Goal: Task Accomplishment & Management: Use online tool/utility

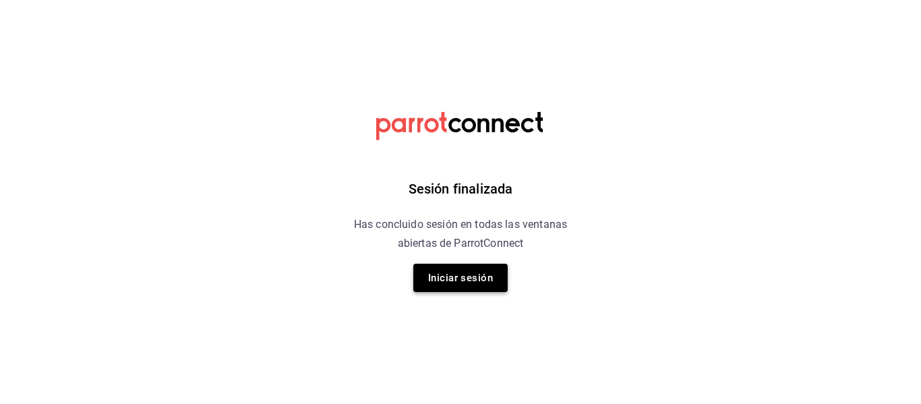
click at [450, 278] on button "Iniciar sesión" at bounding box center [460, 278] width 94 height 28
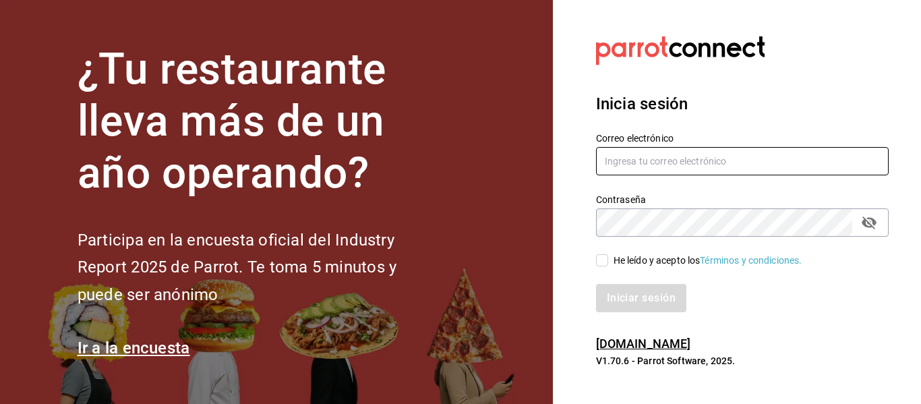
type input "[EMAIL_ADDRESS][PERSON_NAME][DOMAIN_NAME]"
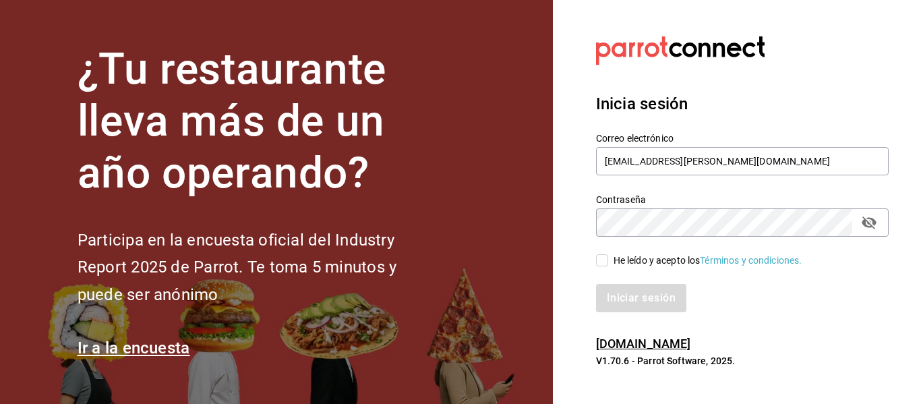
click at [599, 260] on input "He leído y acepto los Términos y condiciones." at bounding box center [602, 260] width 12 height 12
checkbox input "true"
click at [620, 289] on button "Iniciar sesión" at bounding box center [642, 298] width 92 height 28
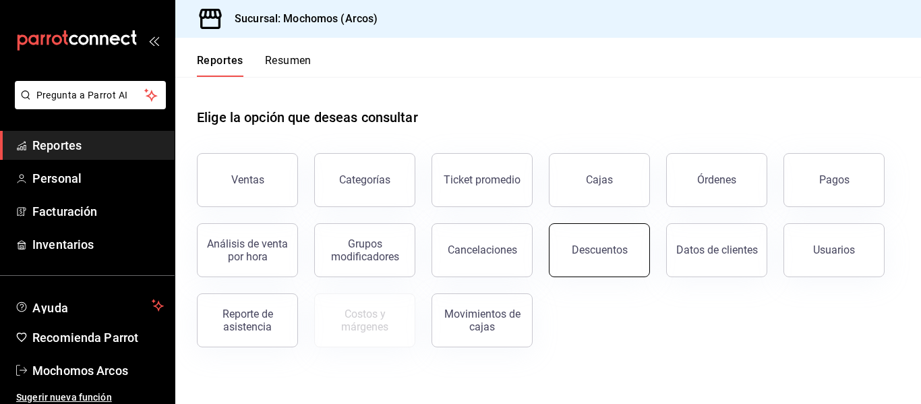
click at [603, 252] on div "Descuentos" at bounding box center [600, 249] width 56 height 13
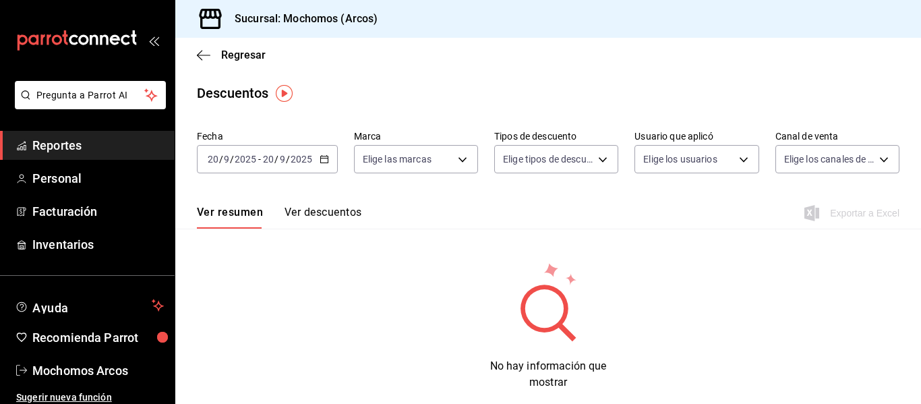
click at [324, 163] on \(Stroke\) "button" at bounding box center [324, 159] width 8 height 7
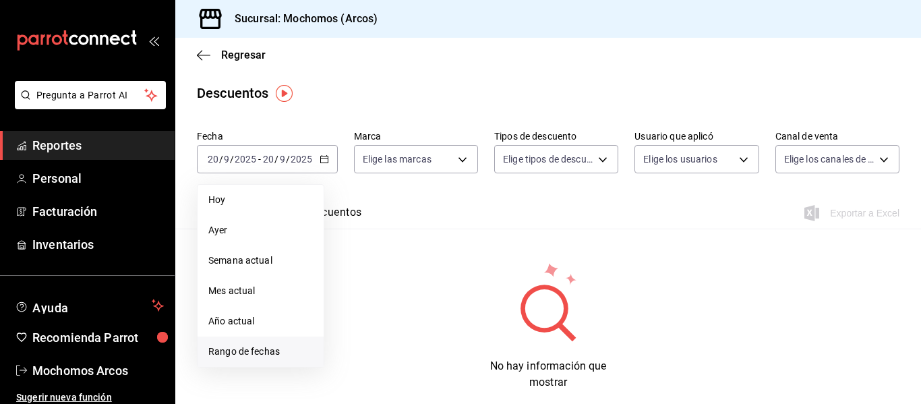
click at [268, 338] on li "Rango de fechas" at bounding box center [261, 351] width 126 height 30
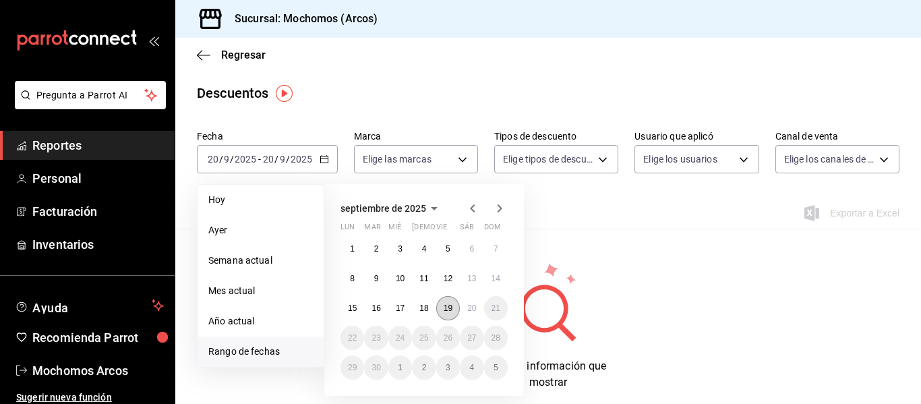
click at [448, 309] on abbr "19" at bounding box center [448, 307] width 9 height 9
click at [473, 311] on abbr "20" at bounding box center [471, 307] width 9 height 9
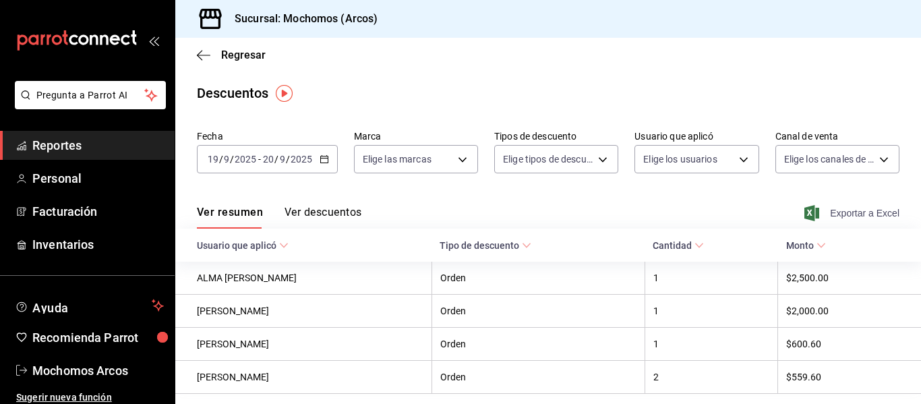
click at [843, 218] on span "Exportar a Excel" at bounding box center [853, 213] width 92 height 16
